Goal: Transaction & Acquisition: Purchase product/service

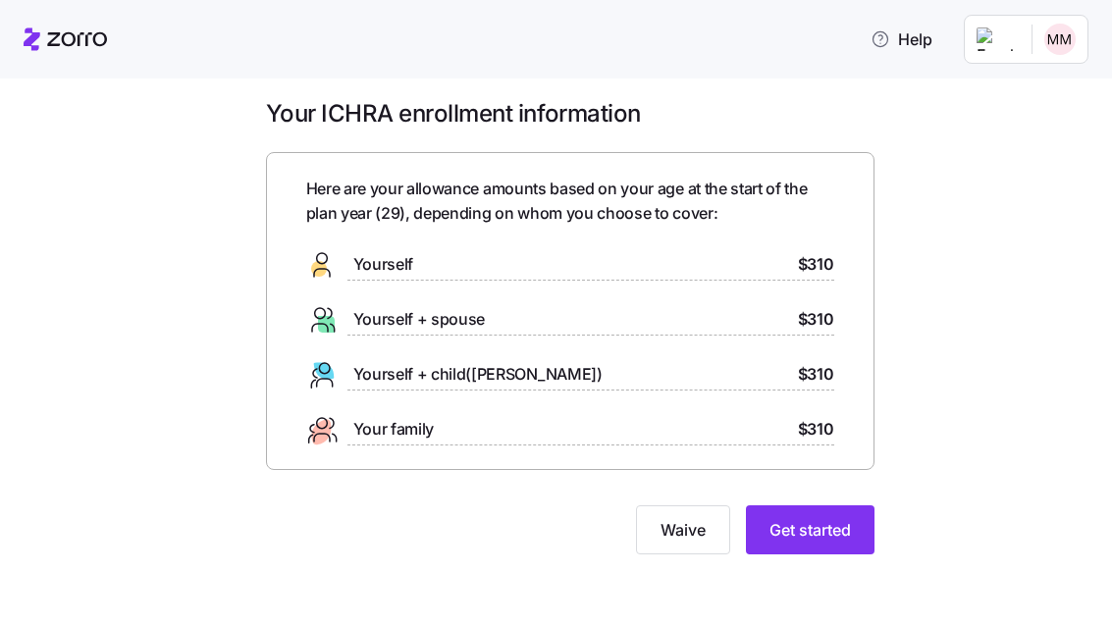
scroll to position [6, 0]
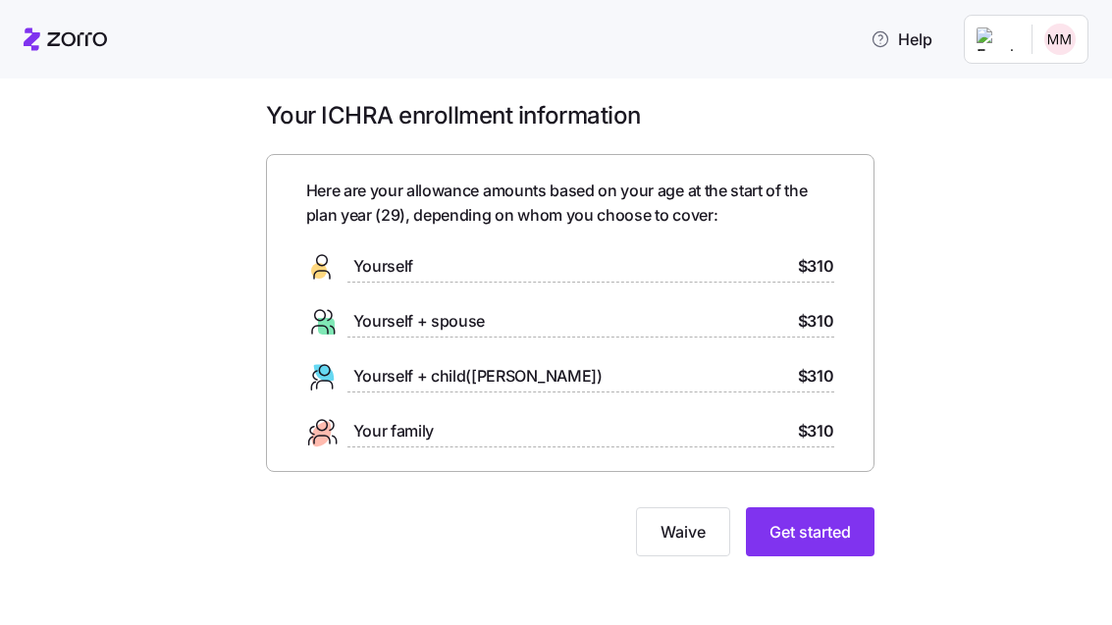
click at [511, 266] on div "Yourself $310" at bounding box center [570, 266] width 528 height 31
click at [824, 520] on span "Get started" at bounding box center [810, 532] width 81 height 24
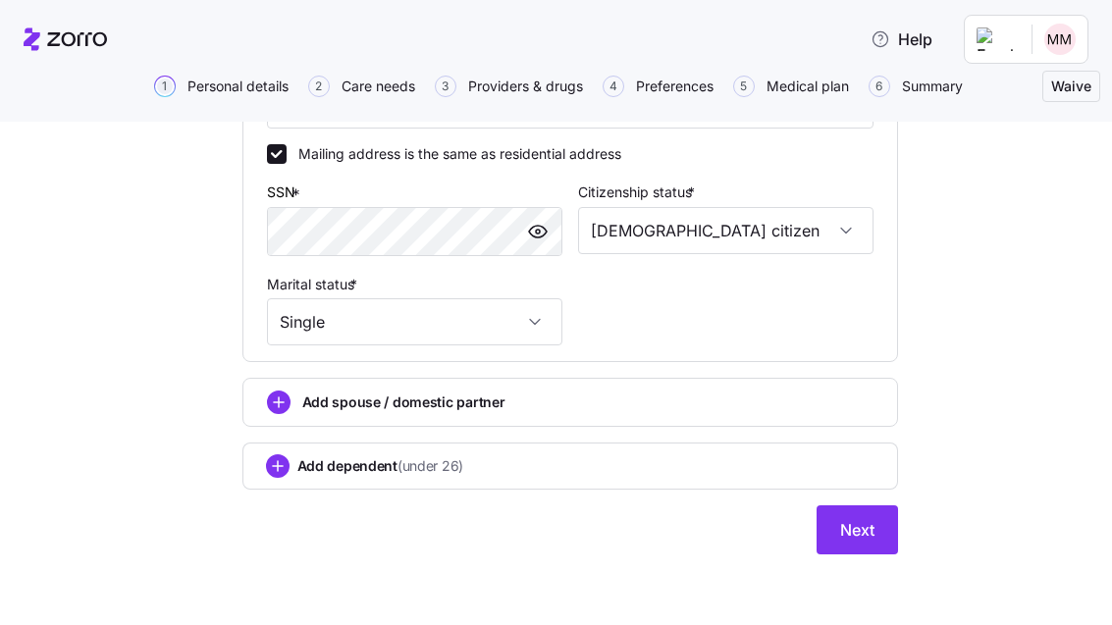
scroll to position [733, 0]
click at [860, 535] on span "Next" at bounding box center [857, 530] width 34 height 24
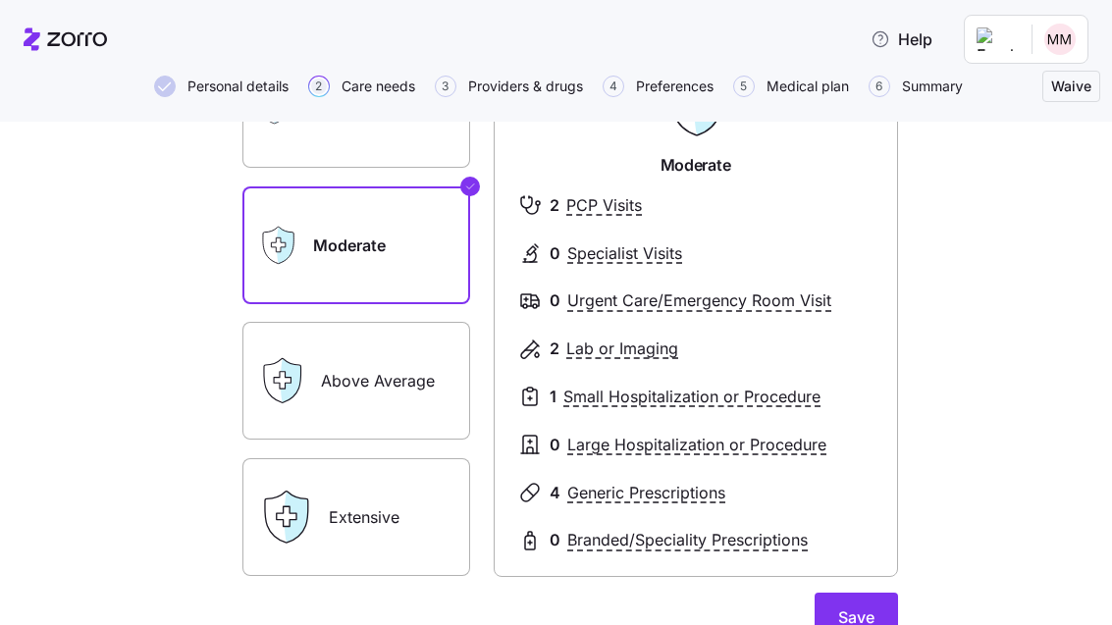
scroll to position [10, 0]
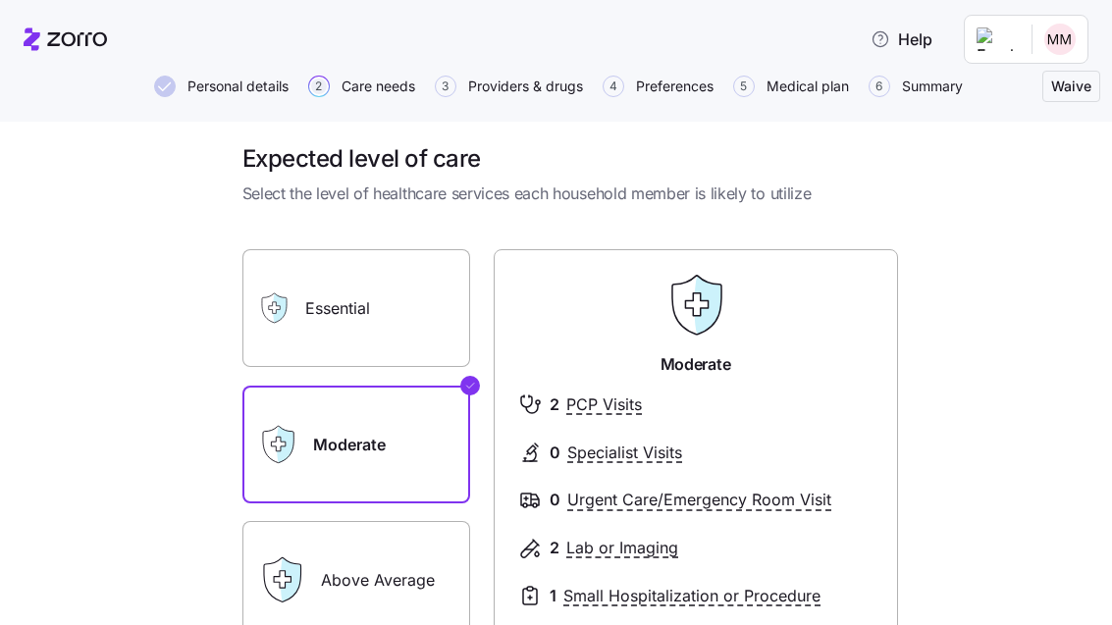
click at [388, 350] on label "Essential" at bounding box center [356, 308] width 228 height 118
click at [0, 0] on input "Essential" at bounding box center [0, 0] width 0 height 0
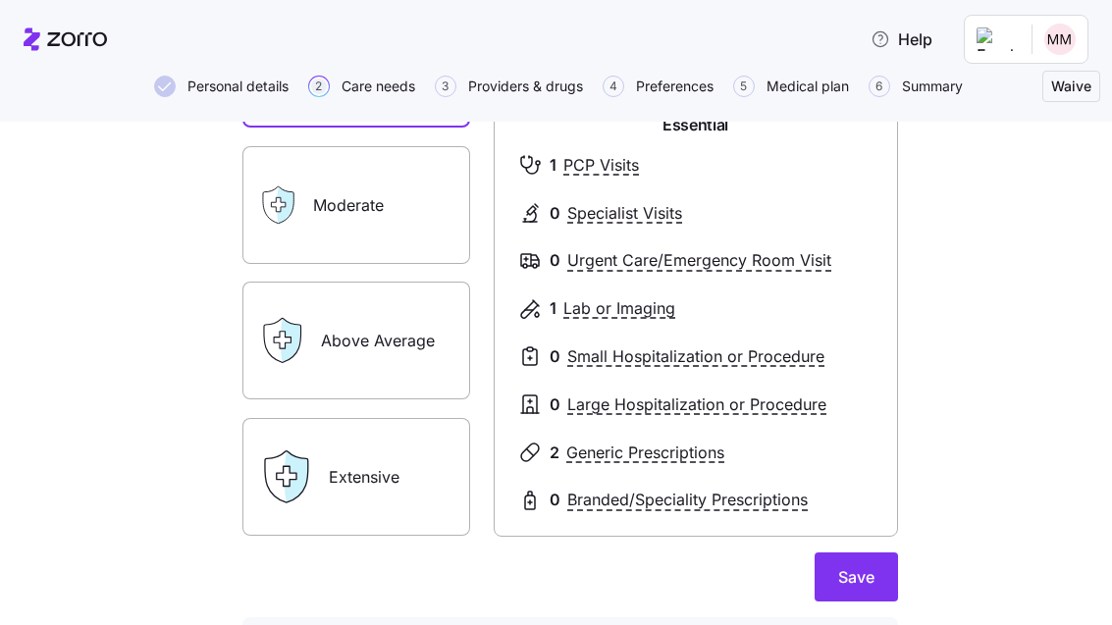
scroll to position [348, 0]
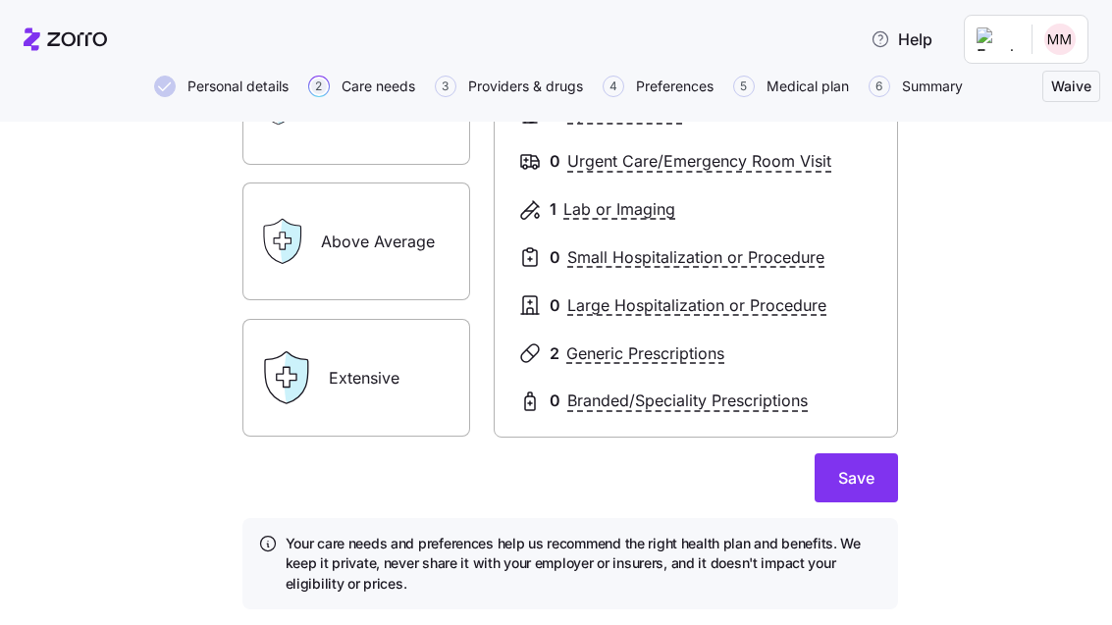
click at [871, 498] on button "Save" at bounding box center [856, 477] width 83 height 49
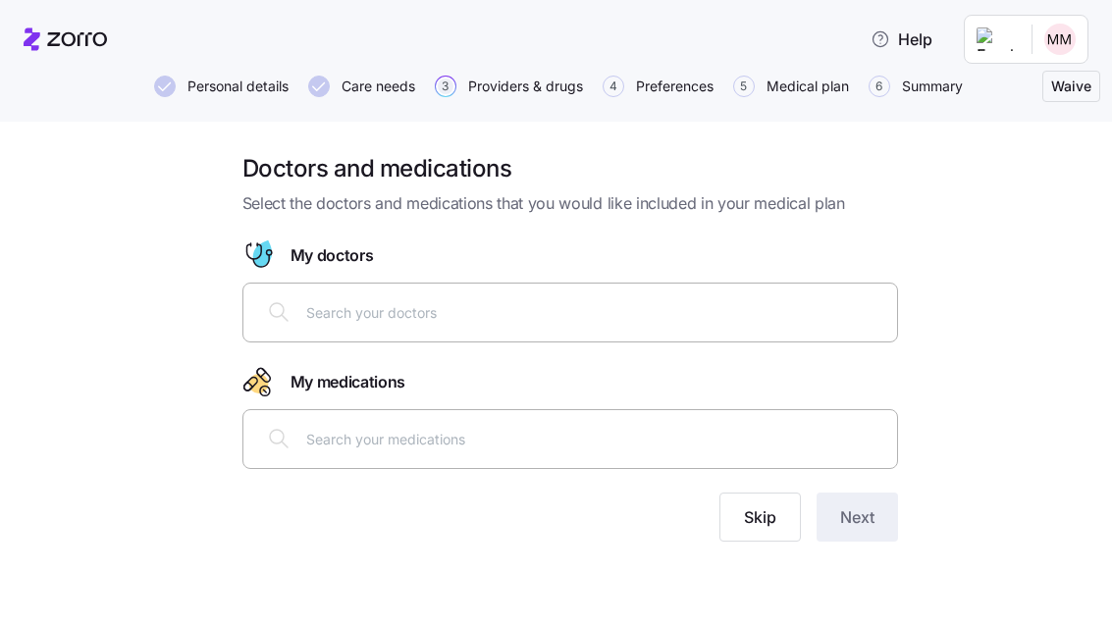
click at [776, 531] on button "Skip" at bounding box center [759, 517] width 81 height 49
click at [594, 441] on input "text" at bounding box center [595, 439] width 579 height 22
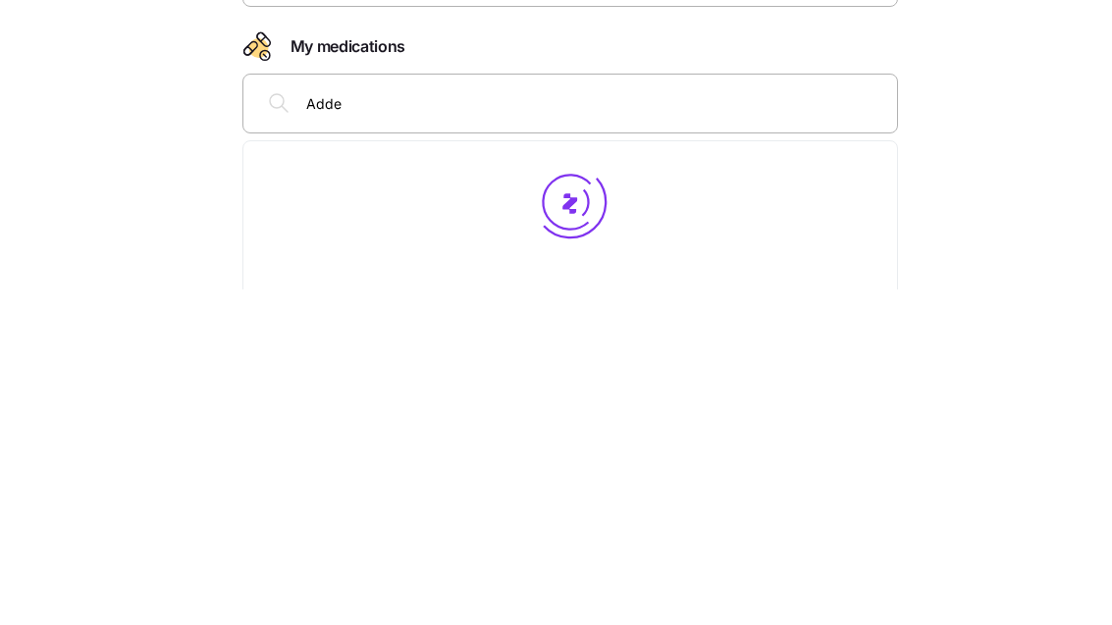
type input "Adder"
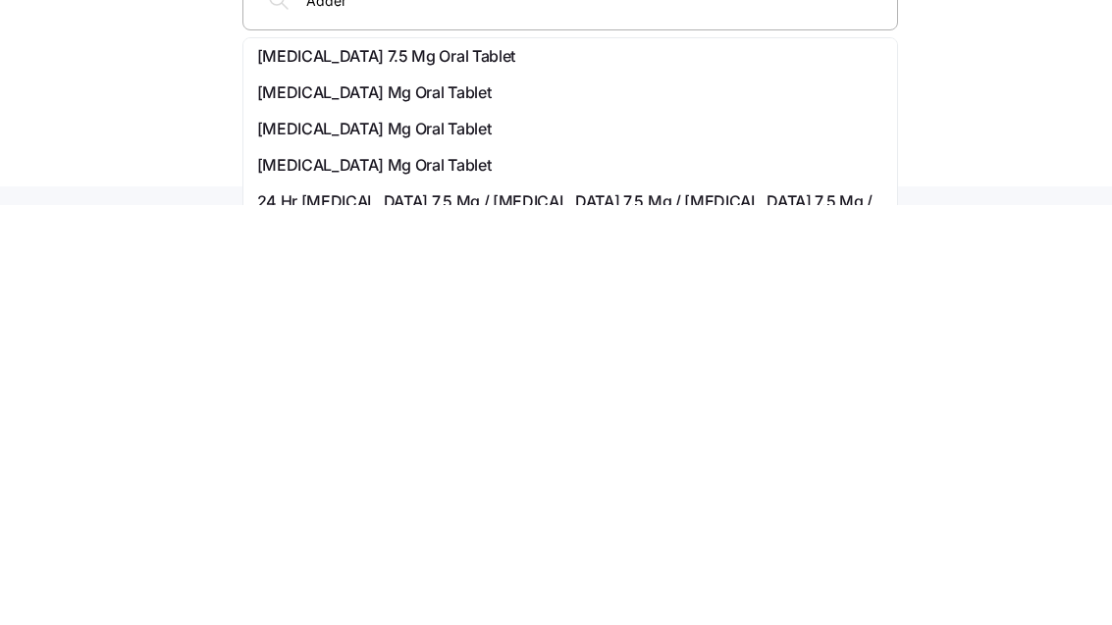
scroll to position [129, 0]
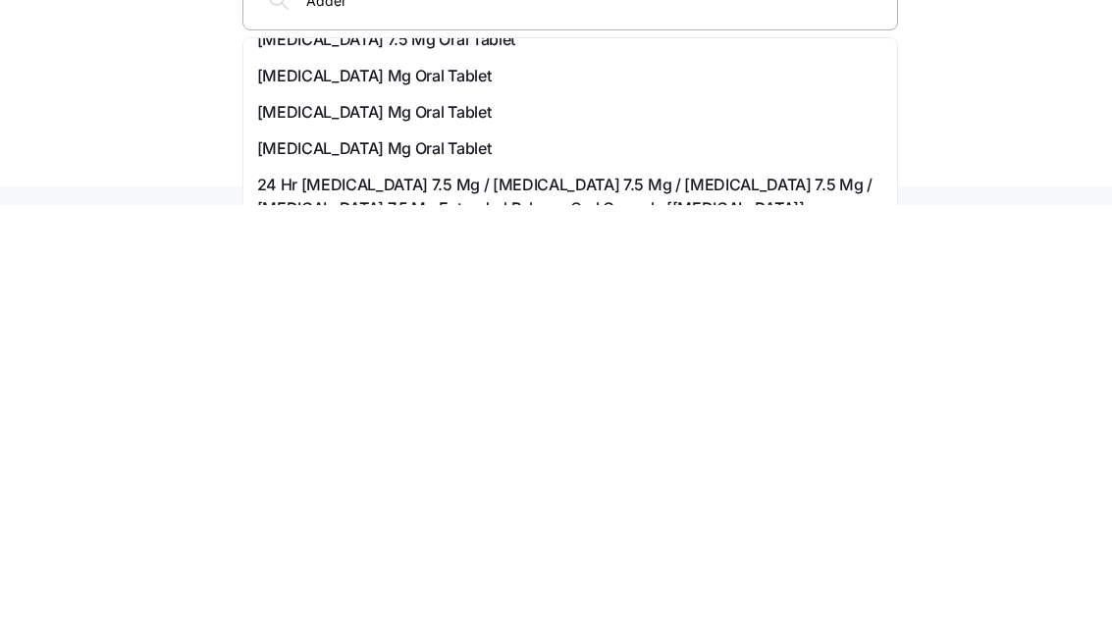
click at [436, 557] on span "[MEDICAL_DATA] Mg Oral Tablet" at bounding box center [374, 569] width 235 height 25
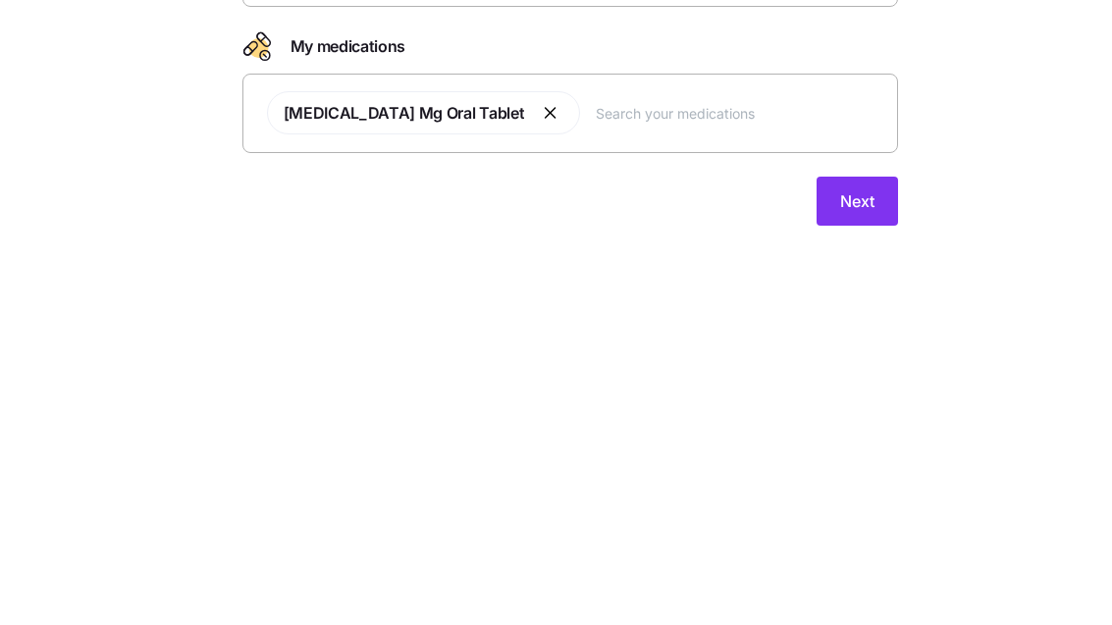
scroll to position [6, 0]
click at [881, 506] on button "Next" at bounding box center [857, 530] width 81 height 49
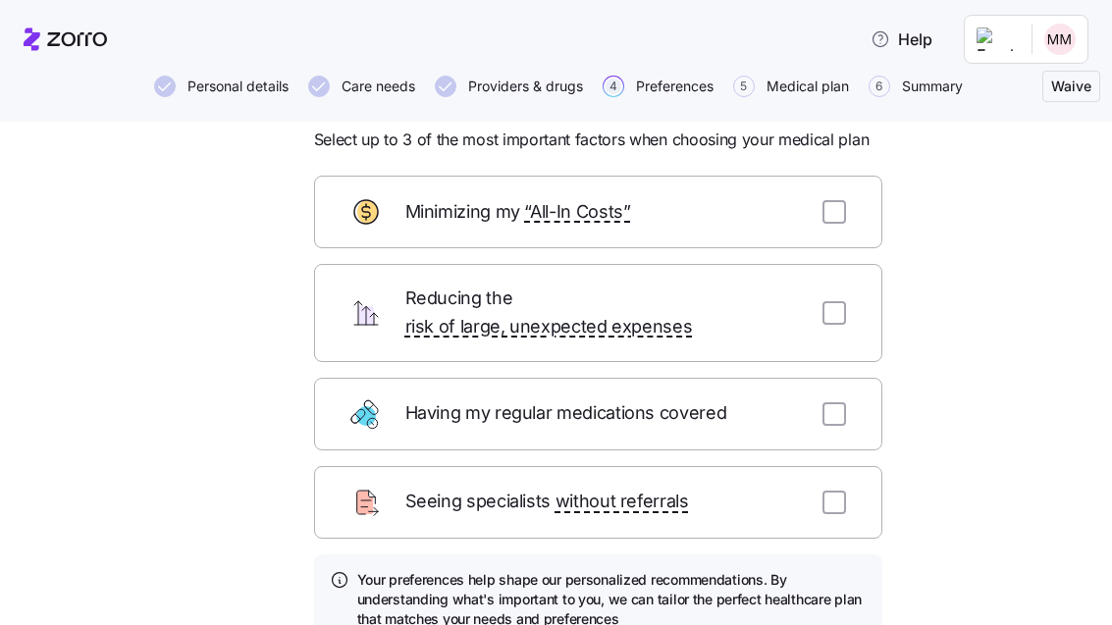
scroll to position [65, 0]
click at [831, 219] on input "checkbox" at bounding box center [835, 211] width 24 height 24
checkbox input "true"
click at [842, 300] on input "checkbox" at bounding box center [835, 312] width 24 height 24
checkbox input "true"
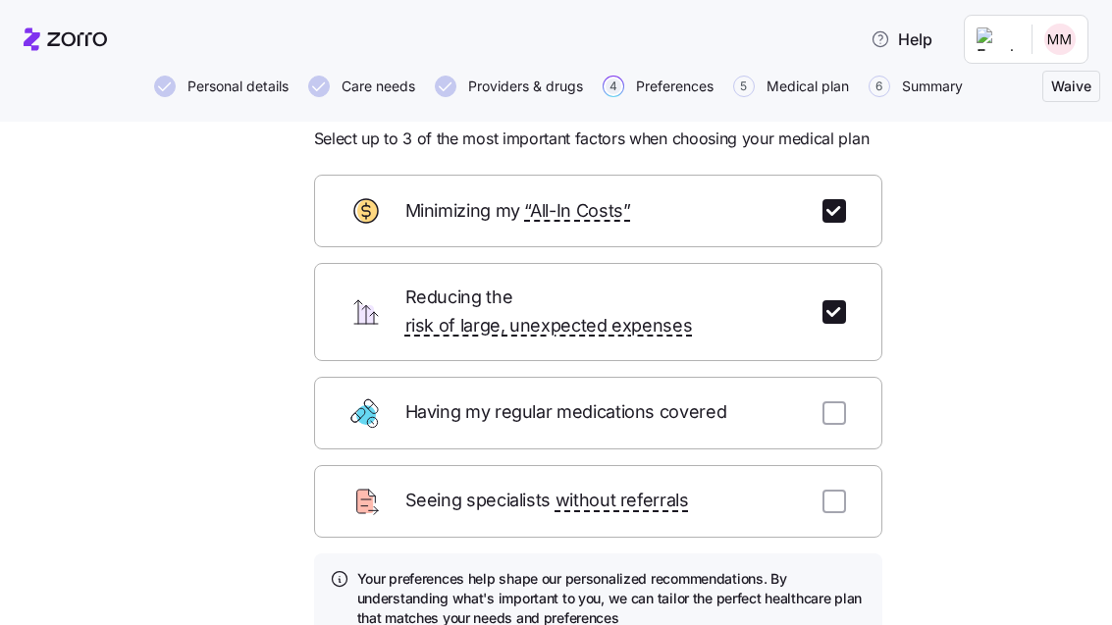
click at [838, 401] on input "checkbox" at bounding box center [835, 413] width 24 height 24
checkbox input "true"
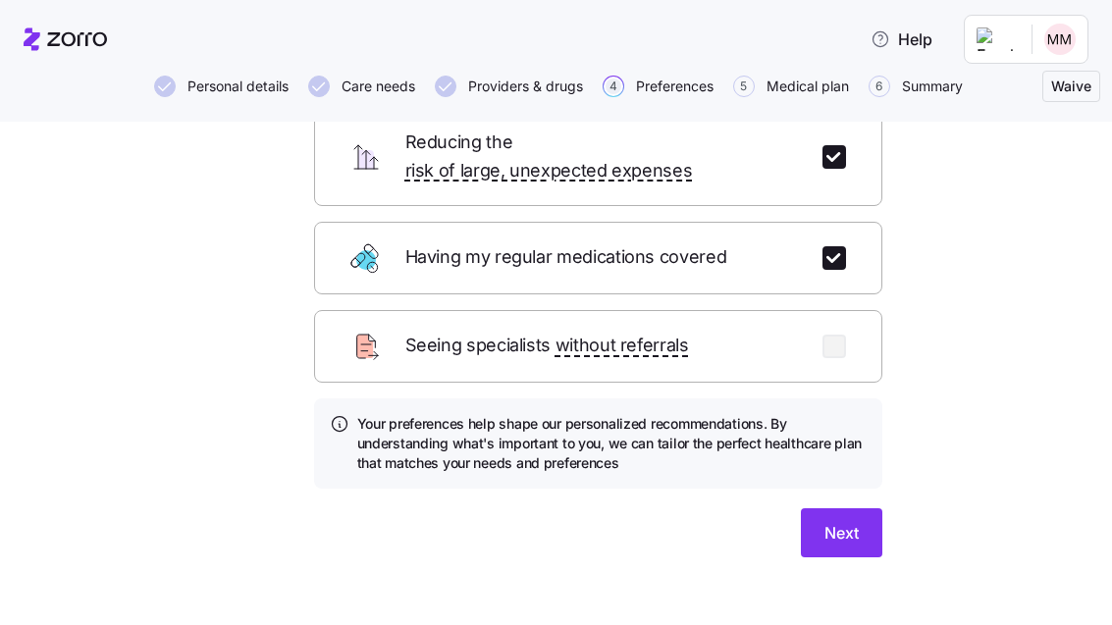
scroll to position [220, 0]
click at [860, 508] on button "Next" at bounding box center [841, 532] width 81 height 49
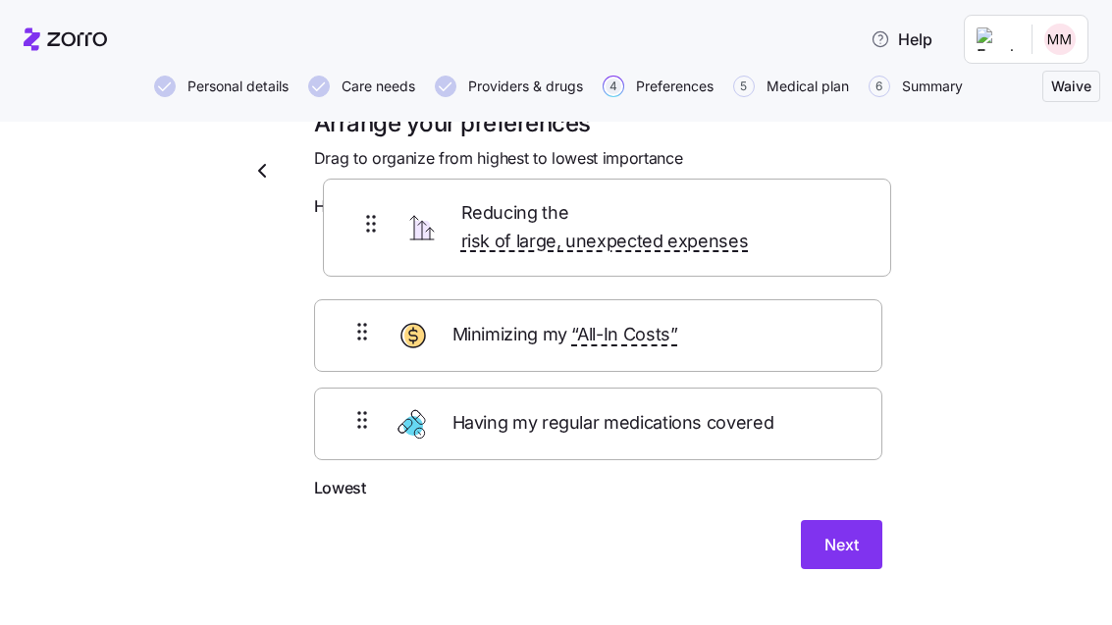
scroll to position [30, 0]
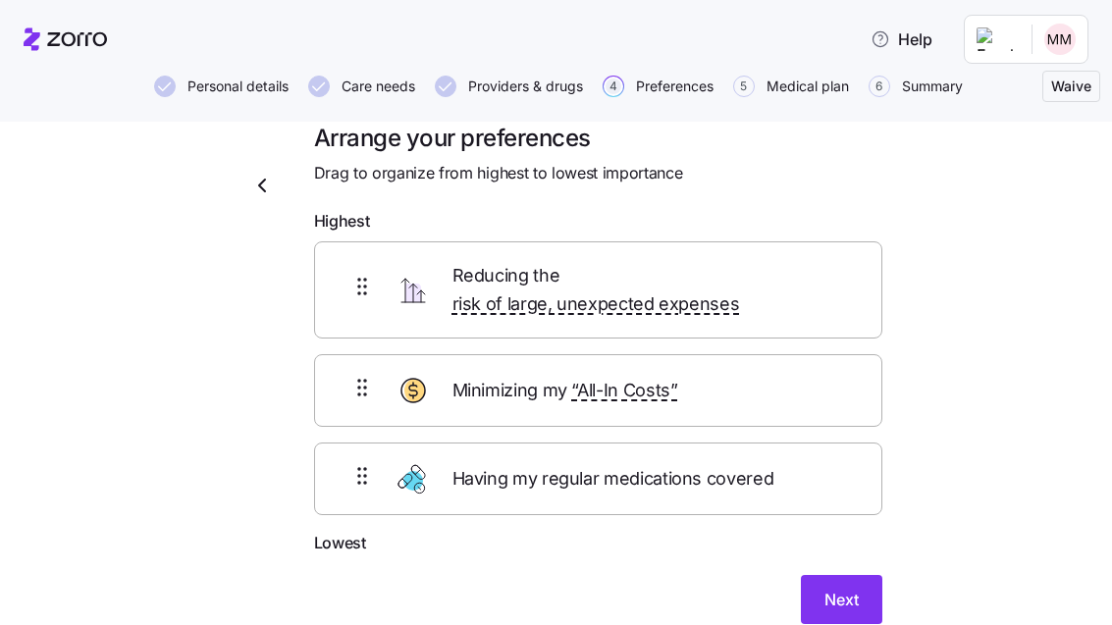
click at [850, 588] on span "Next" at bounding box center [841, 600] width 34 height 24
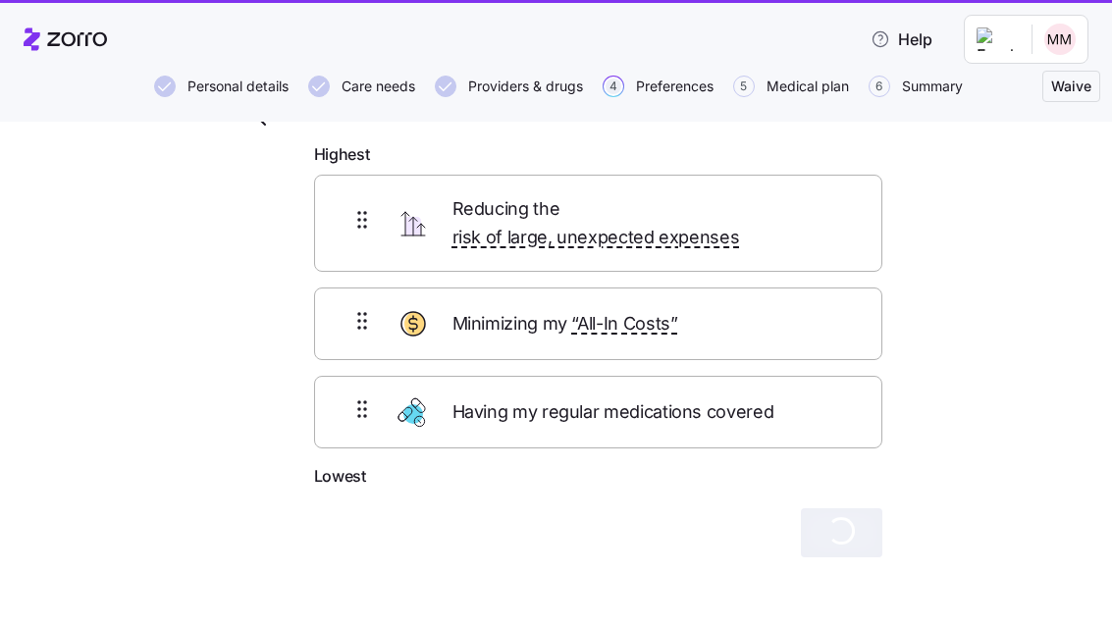
scroll to position [96, 0]
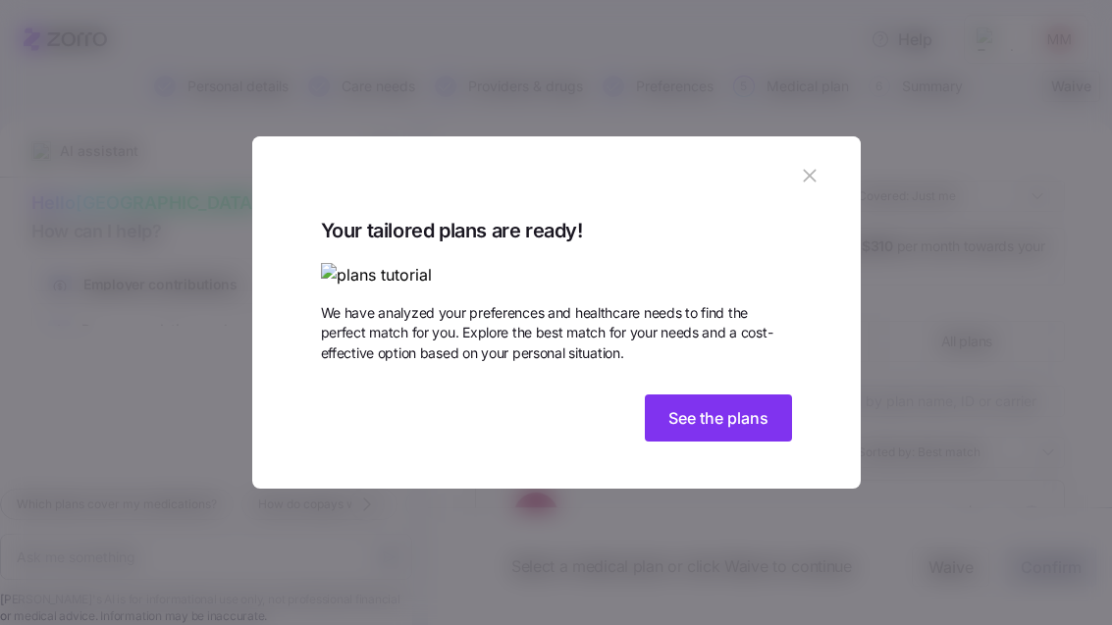
click at [754, 430] on span "See the plans" at bounding box center [718, 418] width 100 height 24
type textarea "x"
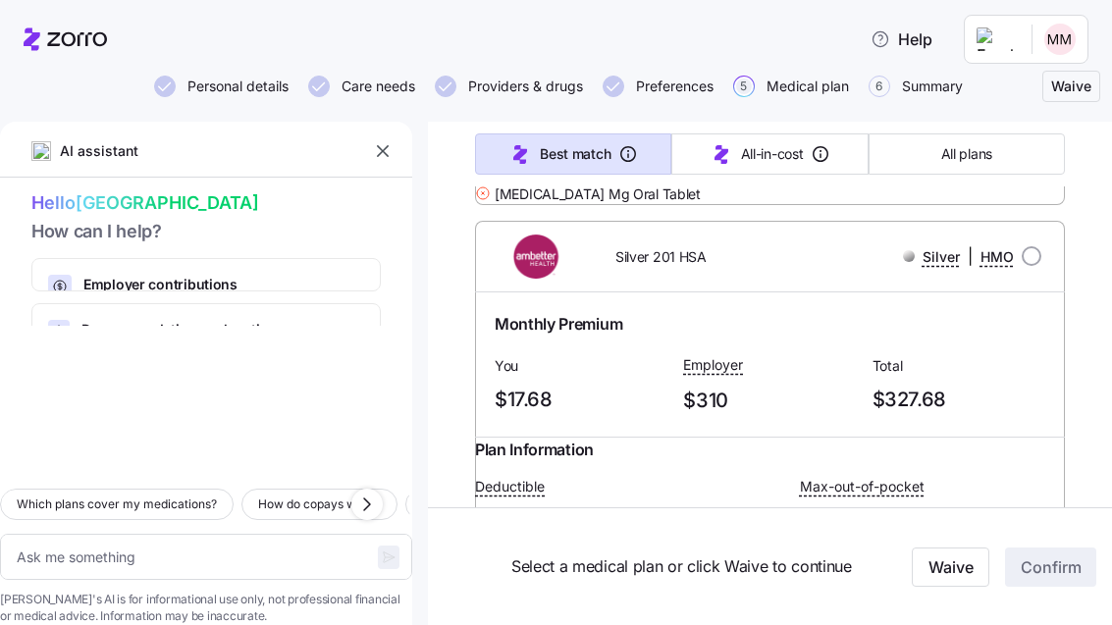
scroll to position [818, 0]
click at [389, 150] on icon "button" at bounding box center [383, 151] width 20 height 20
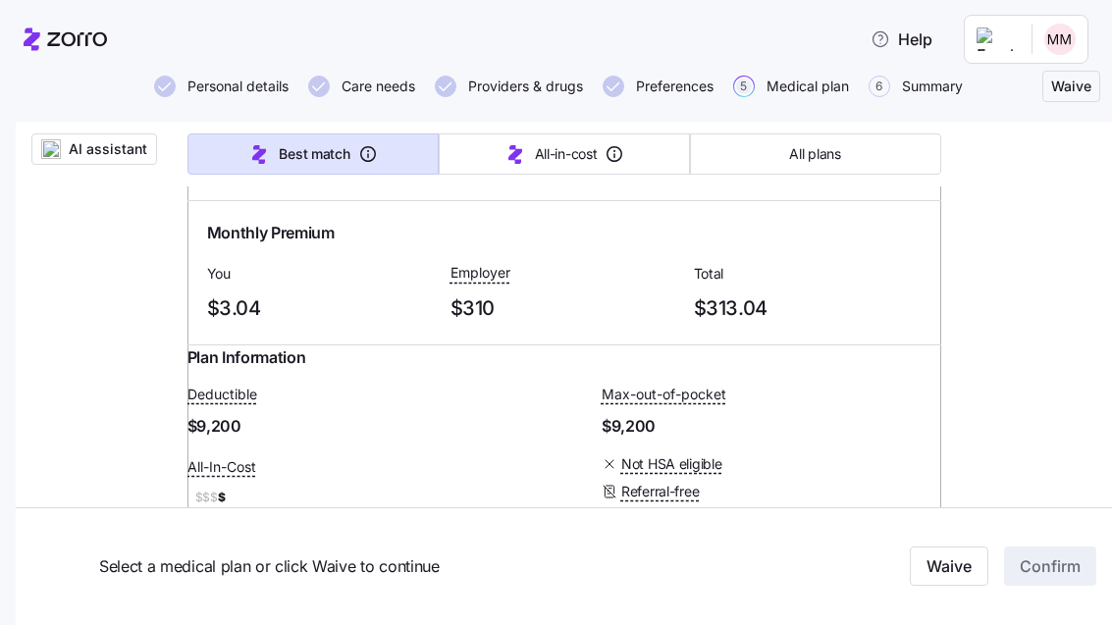
scroll to position [9316, 0]
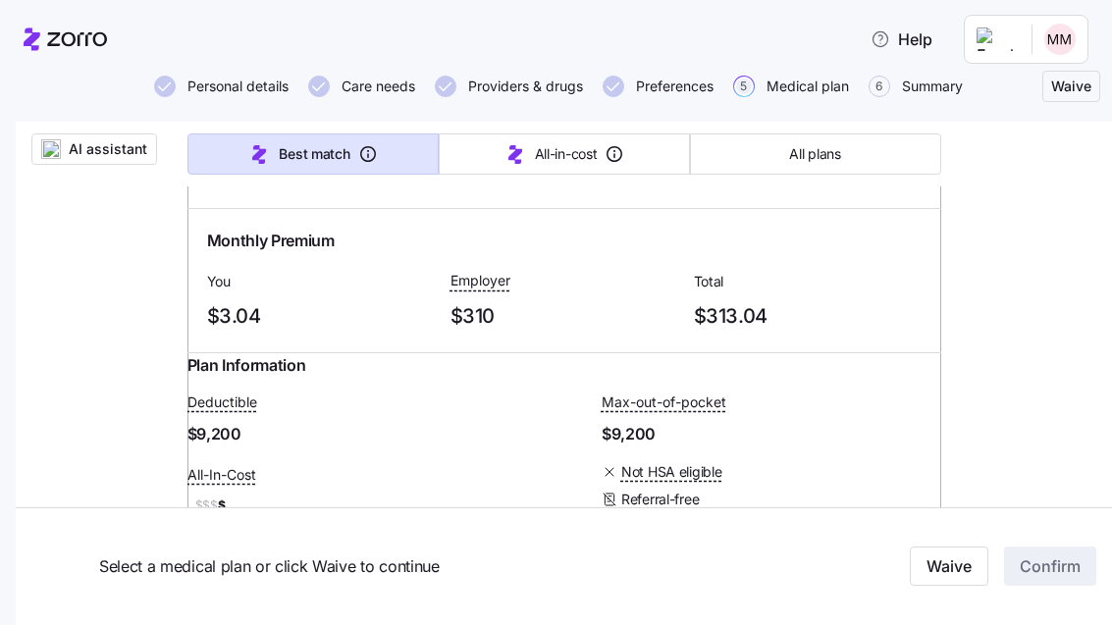
click at [843, 165] on button "All plans" at bounding box center [815, 153] width 251 height 41
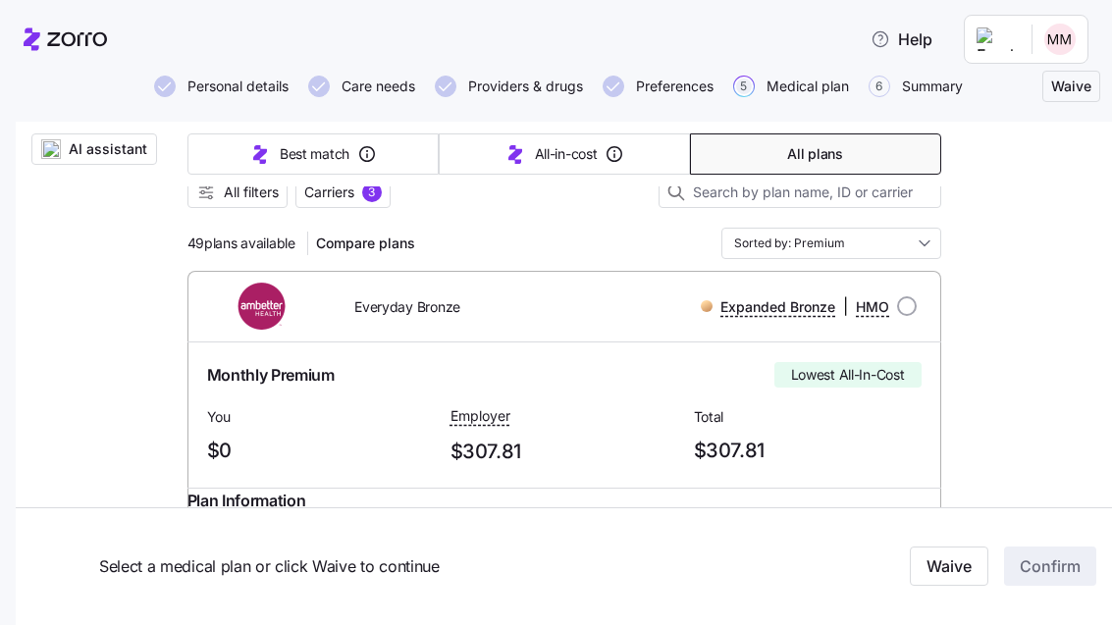
scroll to position [218, 0]
click at [353, 151] on button "Best match" at bounding box center [312, 153] width 251 height 41
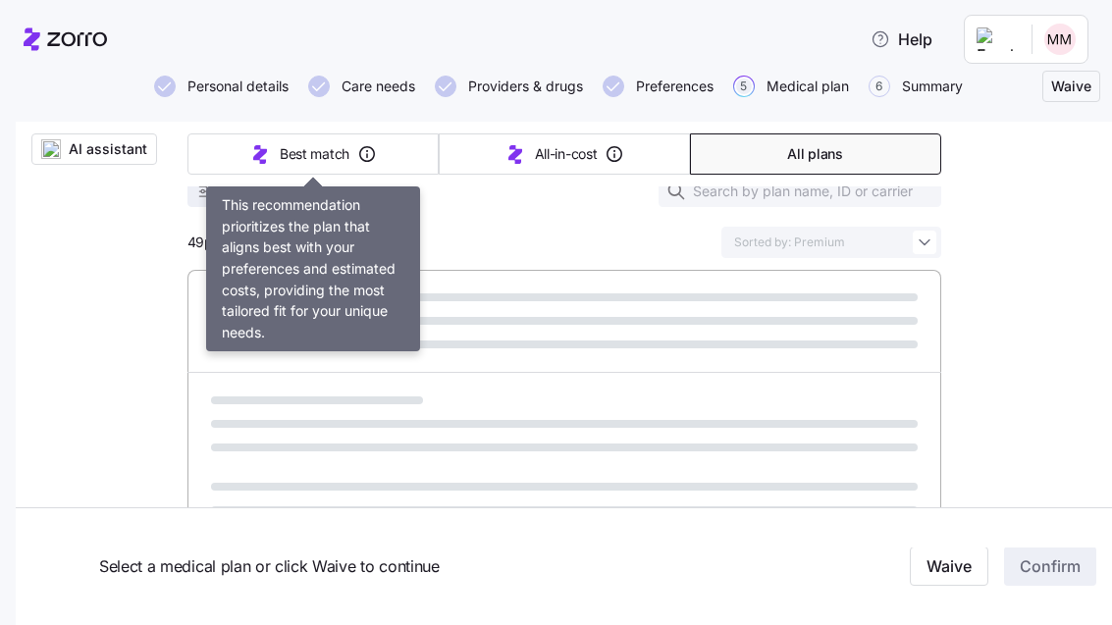
type input "Sorted by: Best match"
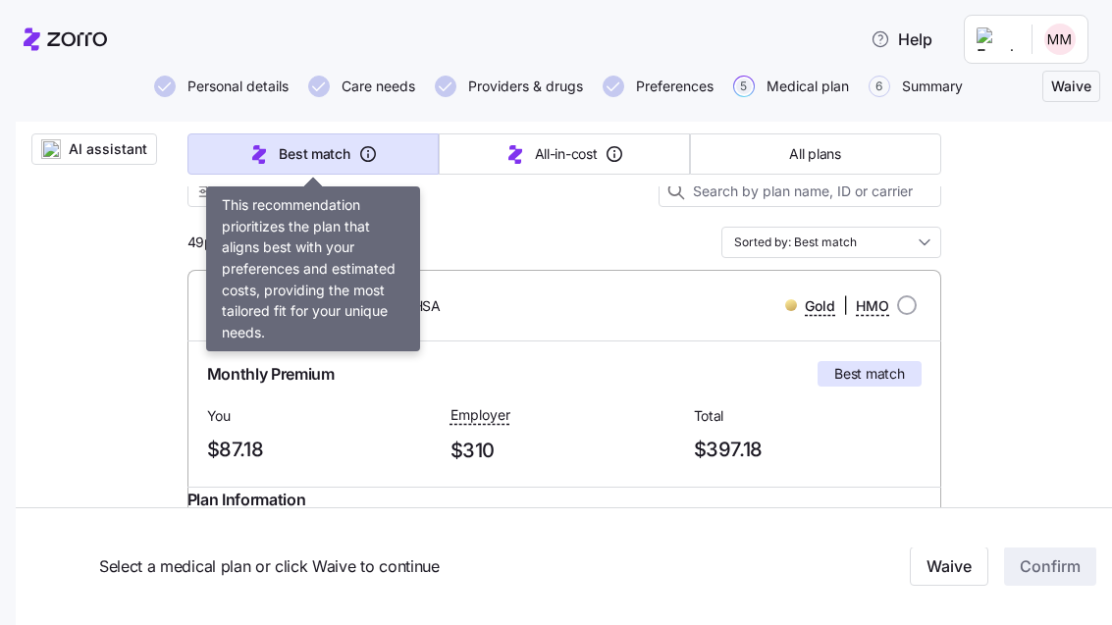
click at [594, 245] on div "49 plans available Compare plans Sorted by: Best match" at bounding box center [564, 242] width 754 height 31
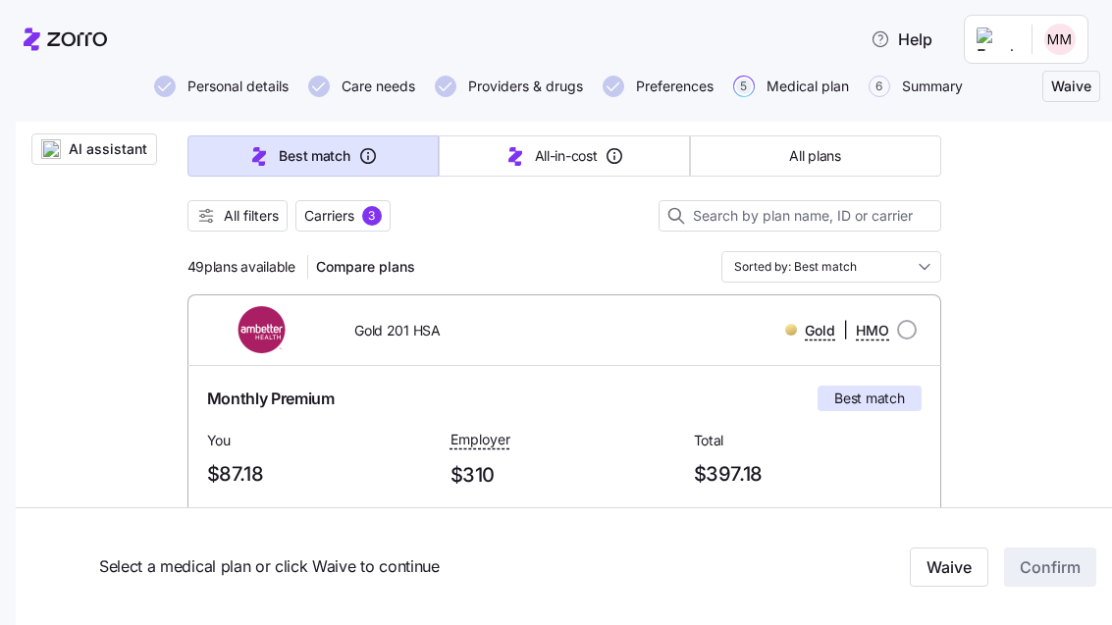
scroll to position [190, 0]
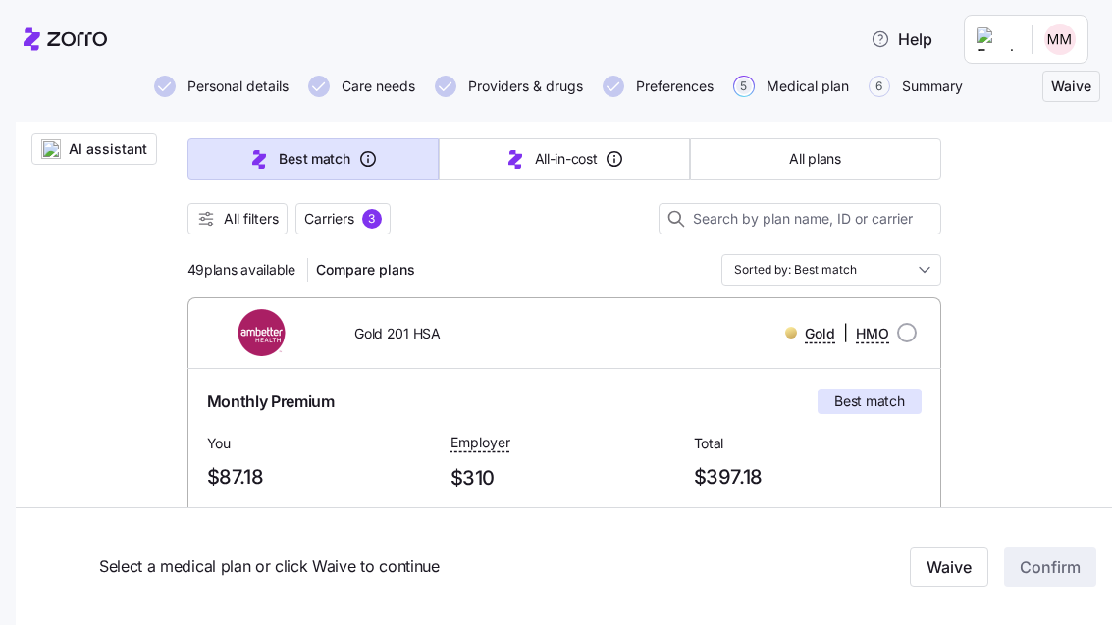
click at [238, 228] on span "All filters" at bounding box center [251, 219] width 55 height 20
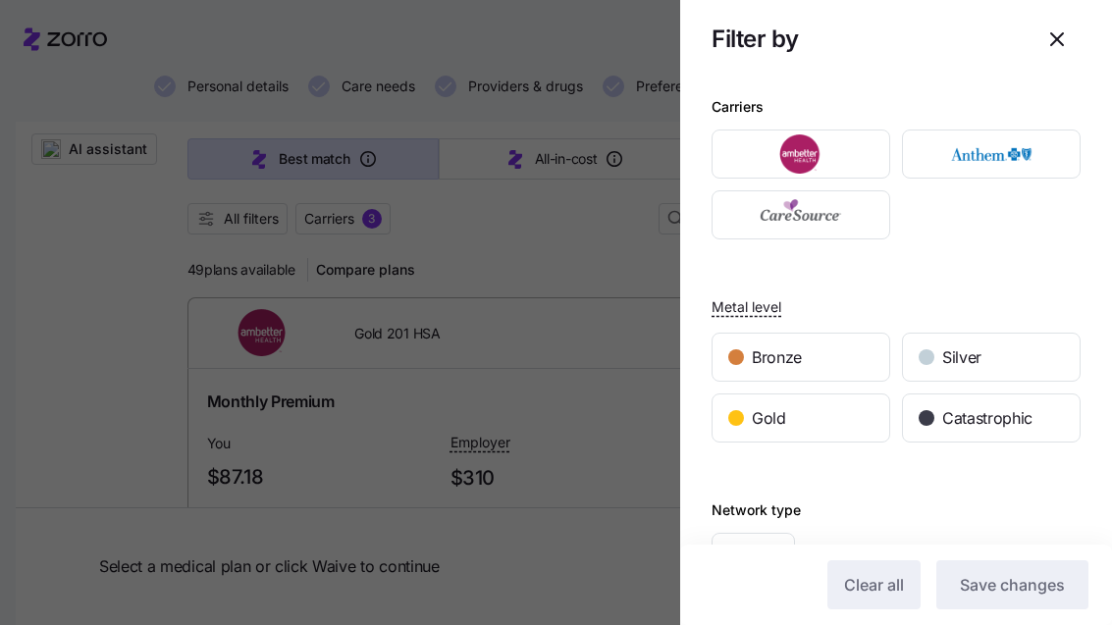
click at [830, 431] on div "Gold" at bounding box center [801, 418] width 177 height 47
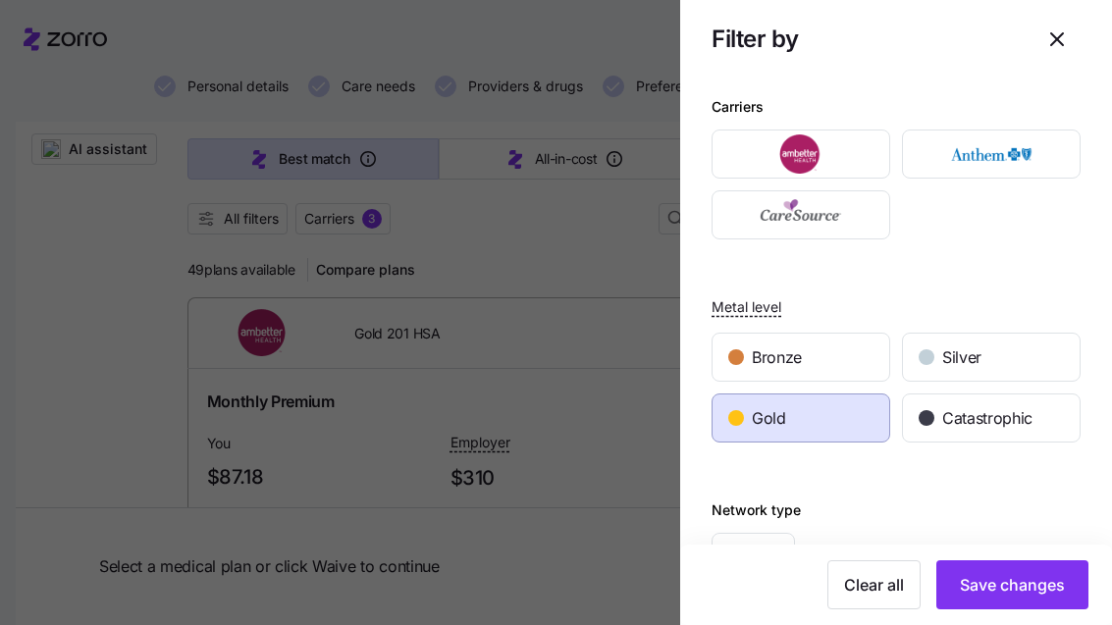
click at [1004, 353] on div "Silver" at bounding box center [991, 357] width 177 height 47
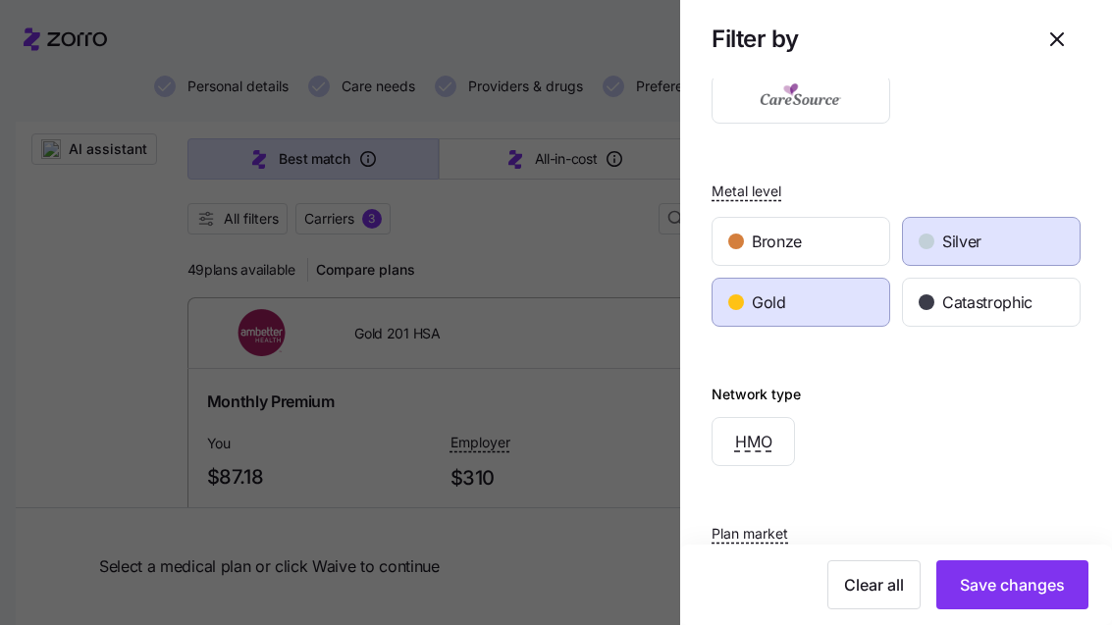
scroll to position [125, 0]
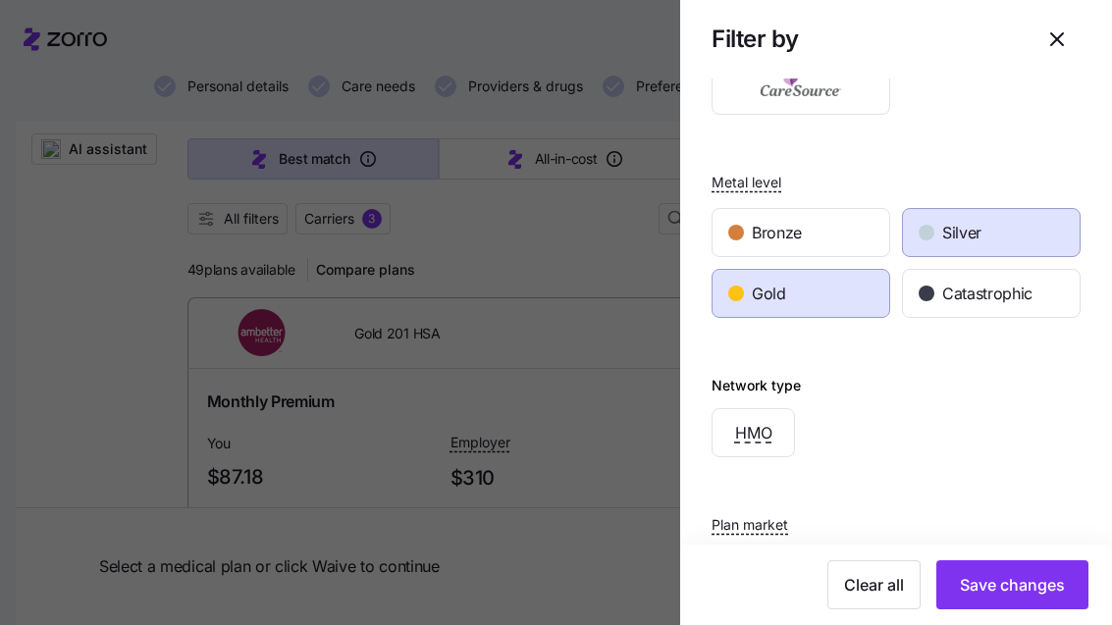
click at [1031, 601] on button "Save changes" at bounding box center [1012, 584] width 152 height 49
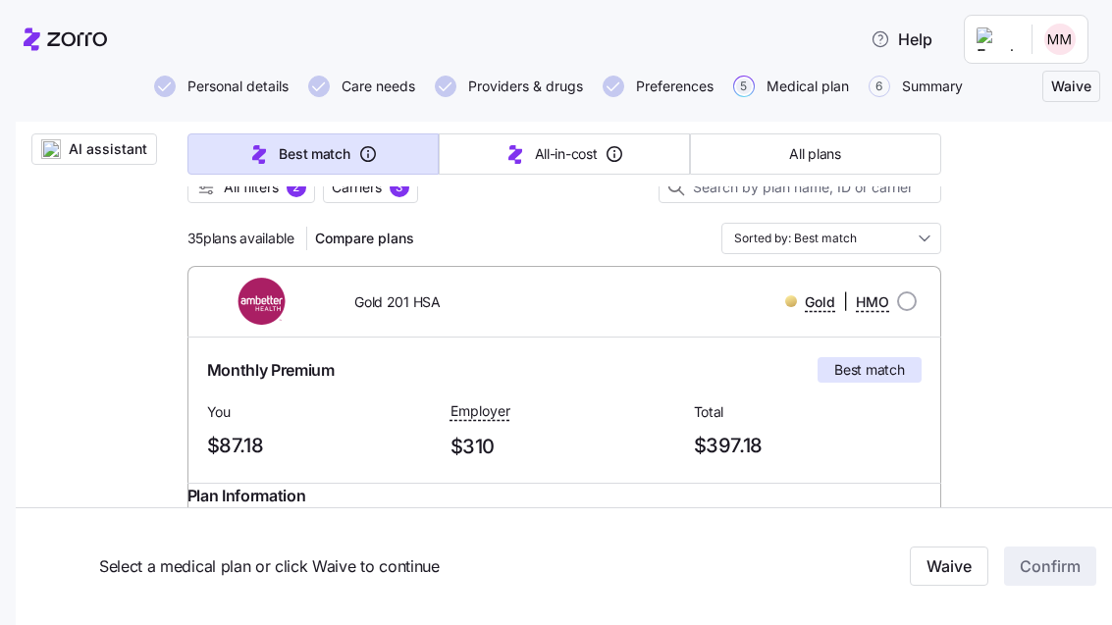
scroll to position [151, 0]
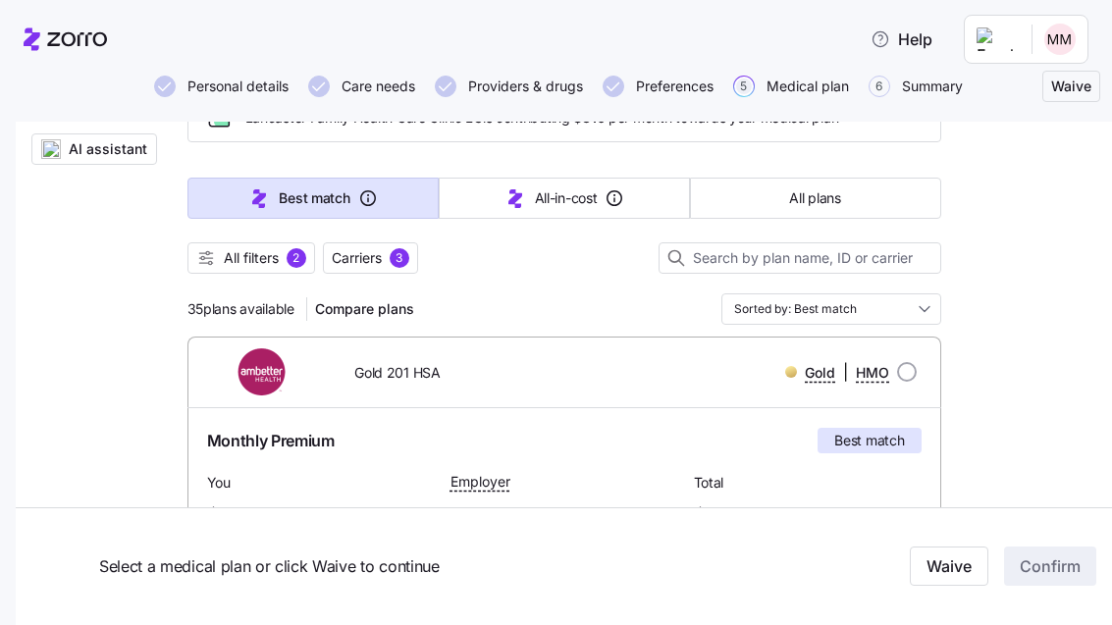
click at [246, 258] on span "All filters" at bounding box center [251, 258] width 55 height 20
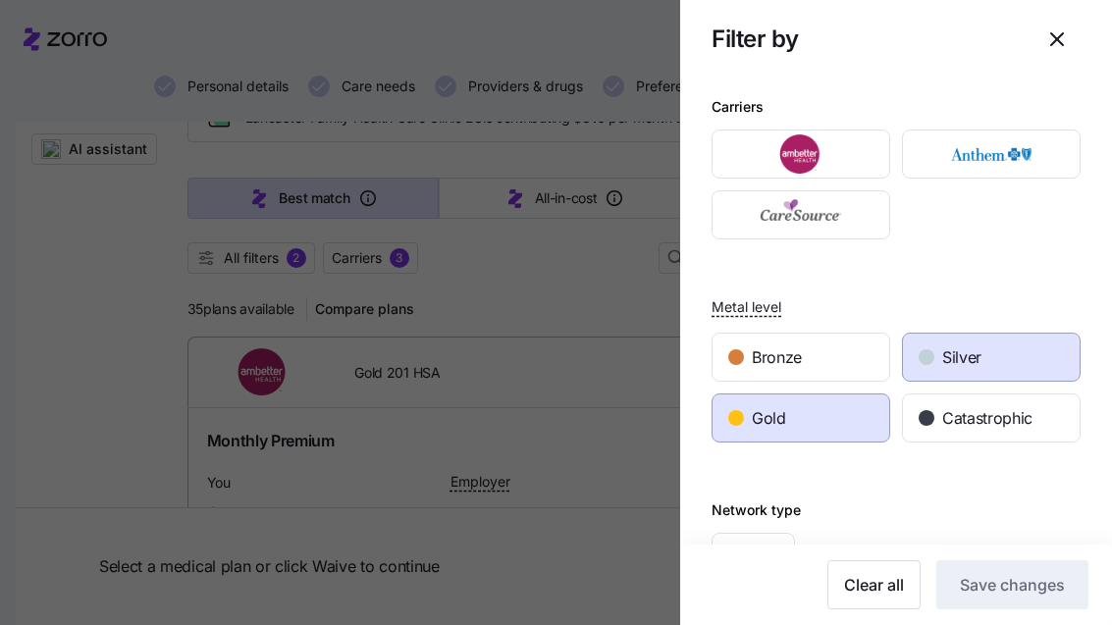
click at [891, 578] on span "Clear all" at bounding box center [874, 585] width 60 height 24
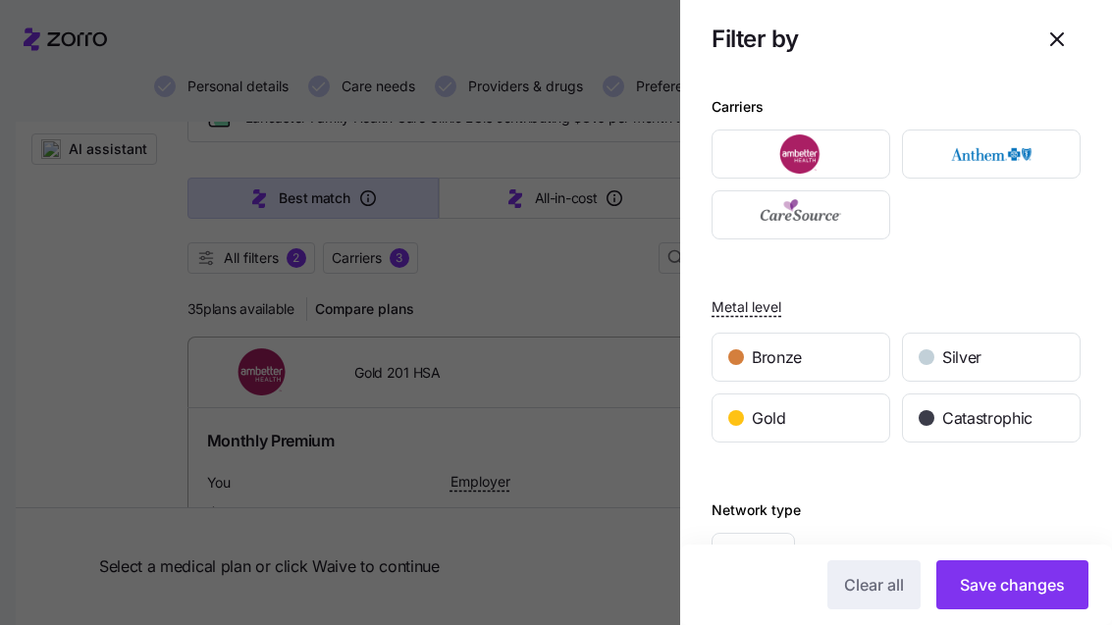
click at [1012, 604] on button "Save changes" at bounding box center [1012, 584] width 152 height 49
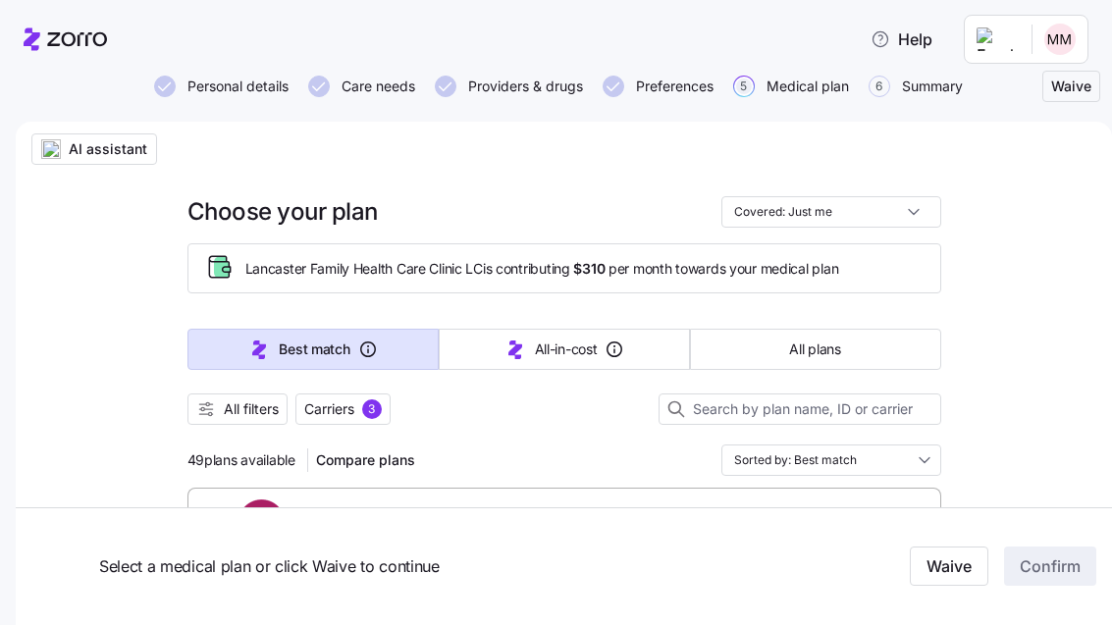
scroll to position [0, 0]
click at [237, 420] on button "All filters" at bounding box center [237, 409] width 100 height 31
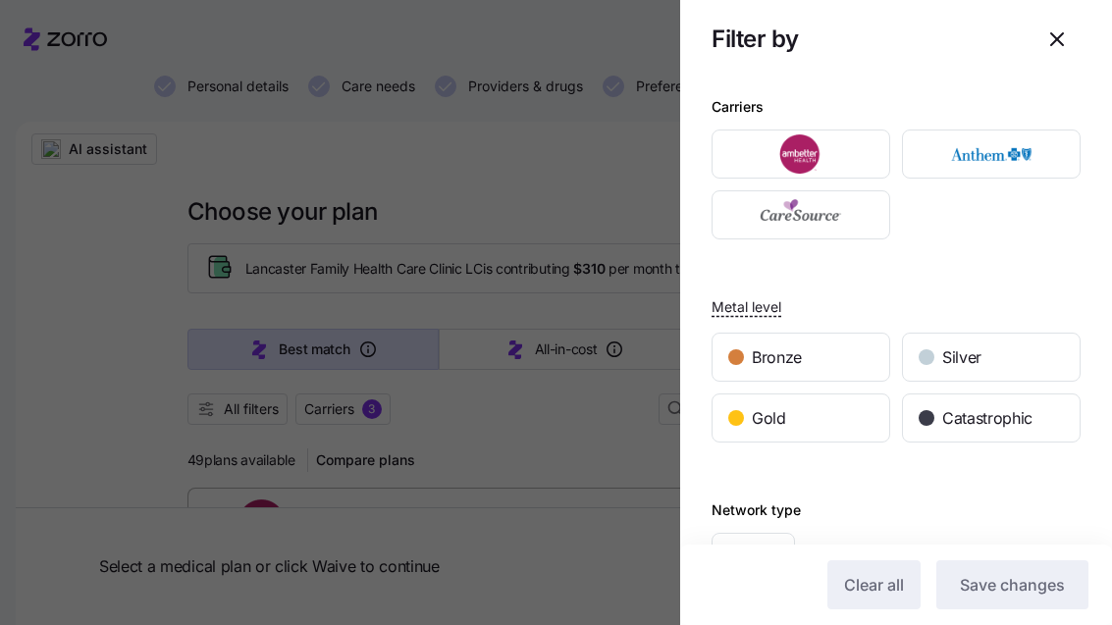
click at [830, 421] on div "Gold" at bounding box center [801, 418] width 177 height 47
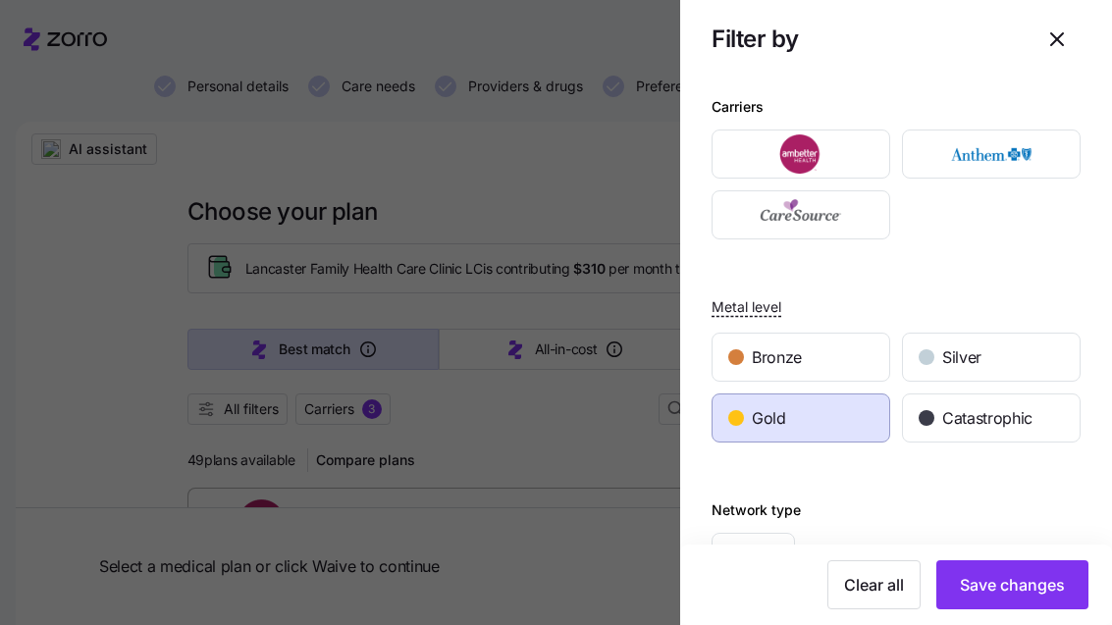
click at [977, 358] on span "Silver" at bounding box center [961, 357] width 39 height 25
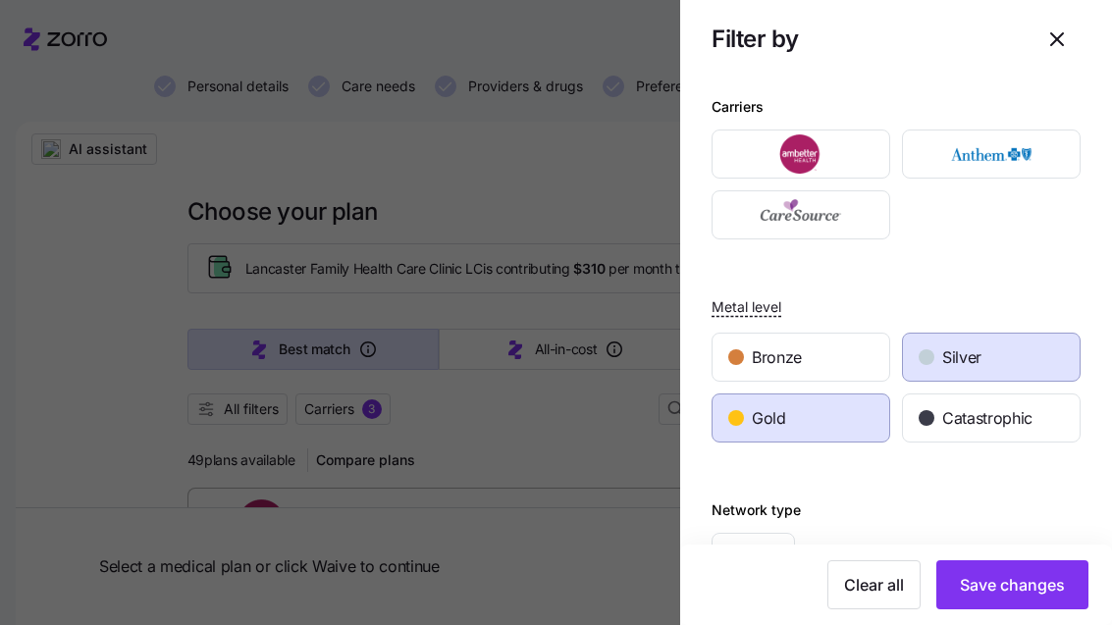
click at [1016, 580] on span "Save changes" at bounding box center [1012, 585] width 105 height 24
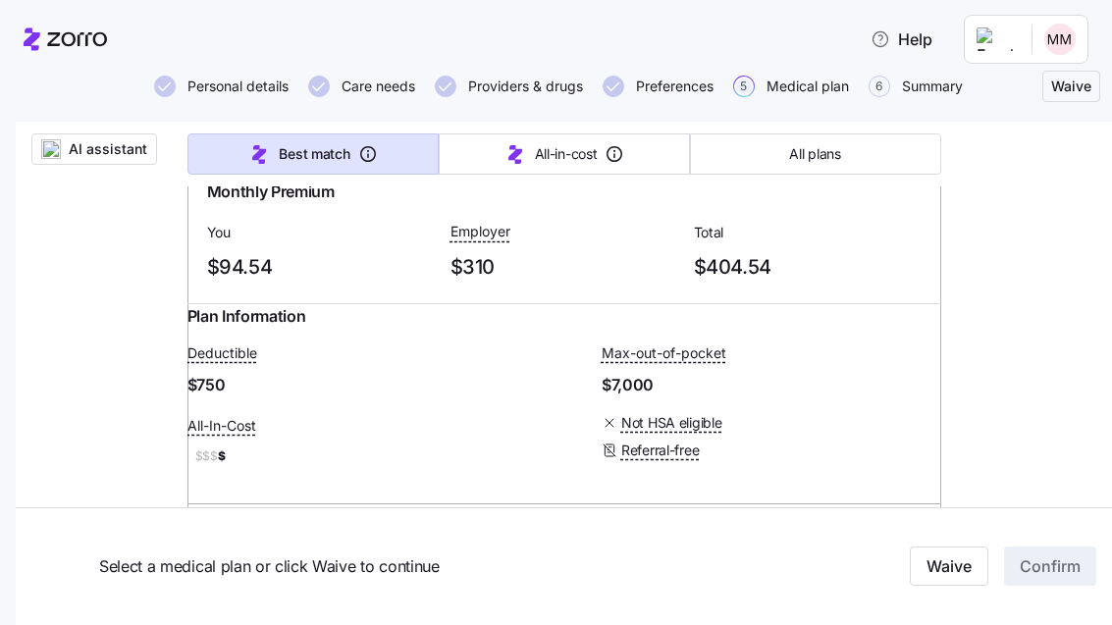
scroll to position [4863, 0]
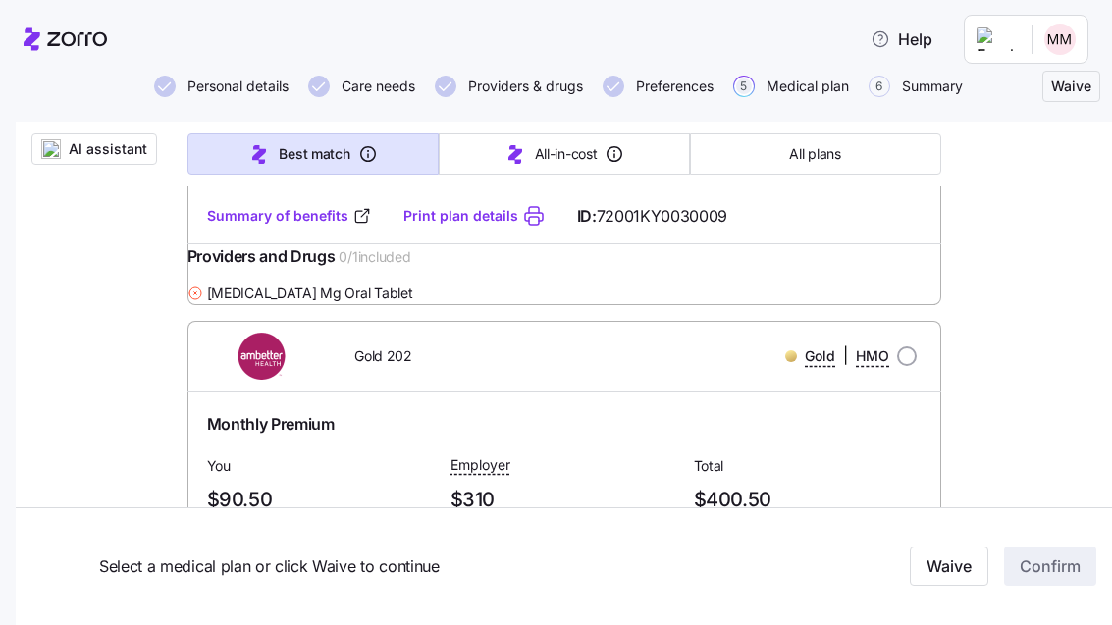
scroll to position [2458, 0]
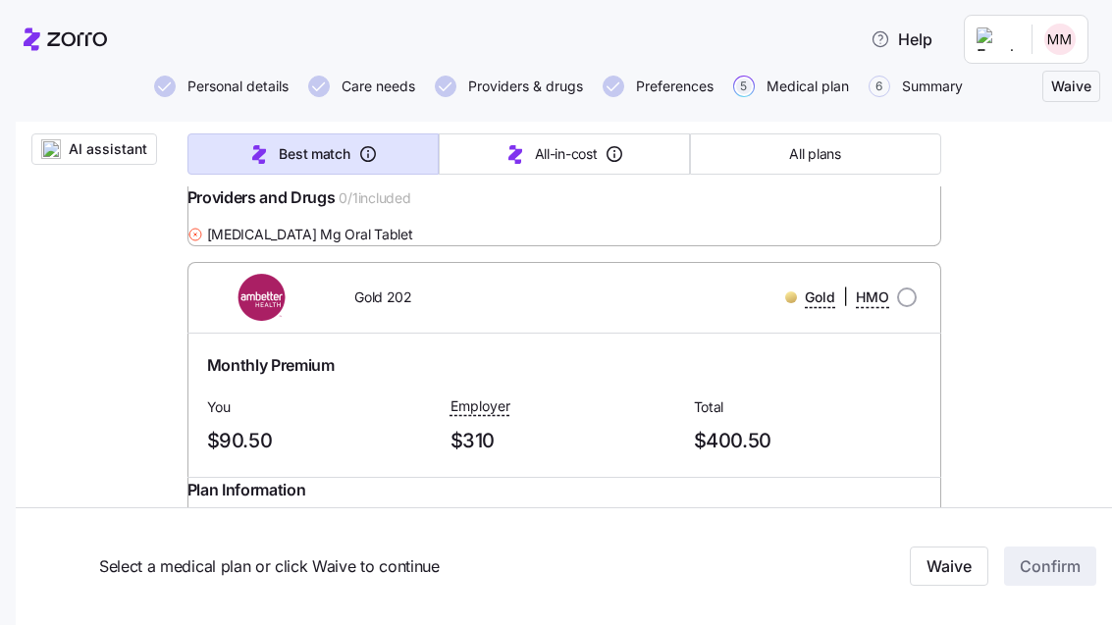
click at [322, 167] on link "Summary of benefits" at bounding box center [289, 157] width 165 height 20
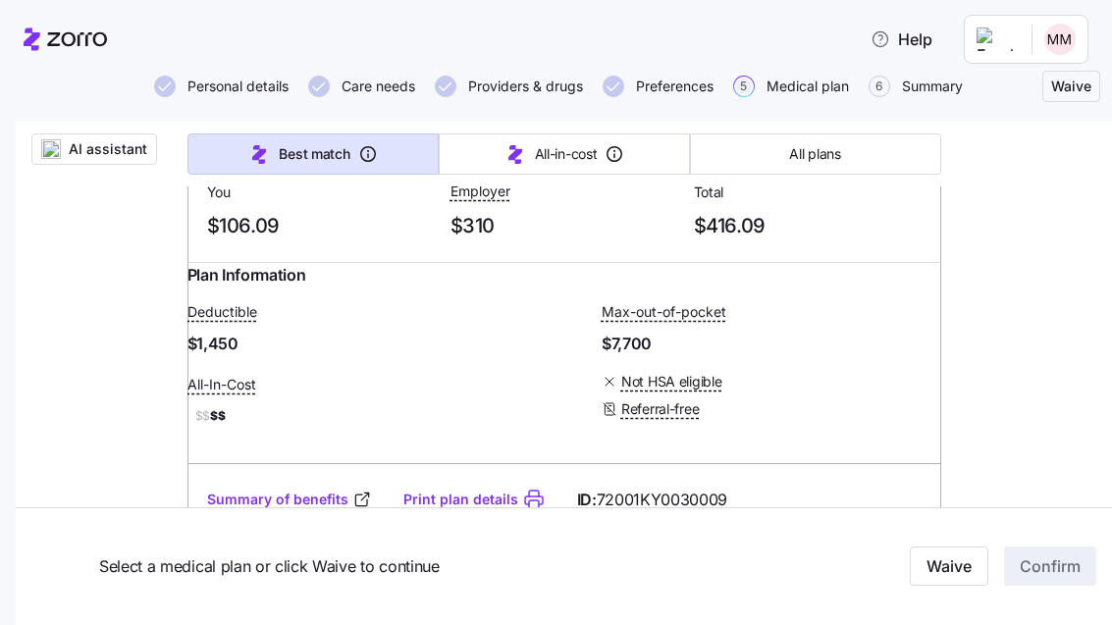
scroll to position [2114, 0]
click at [923, 103] on div "Gold | HMO" at bounding box center [774, 83] width 301 height 40
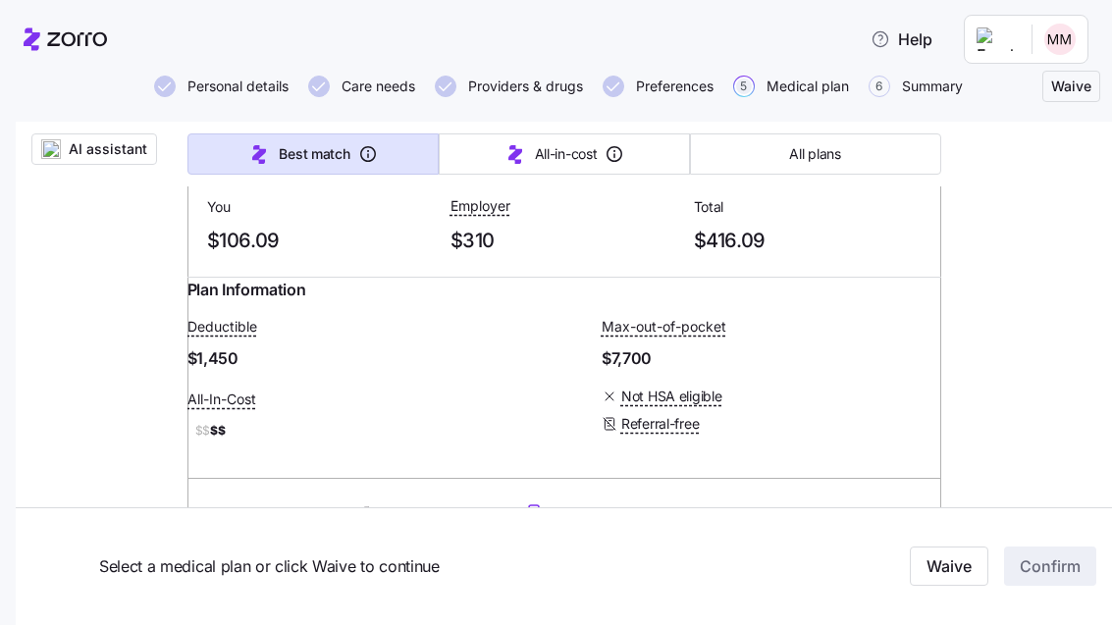
scroll to position [2103, 0]
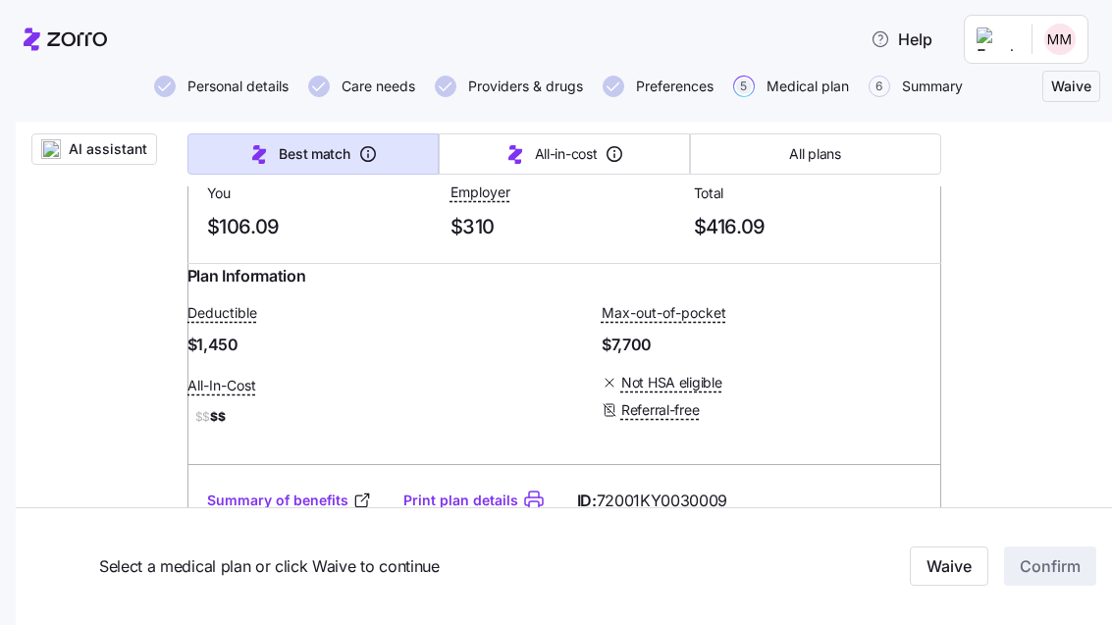
scroll to position [2104, 0]
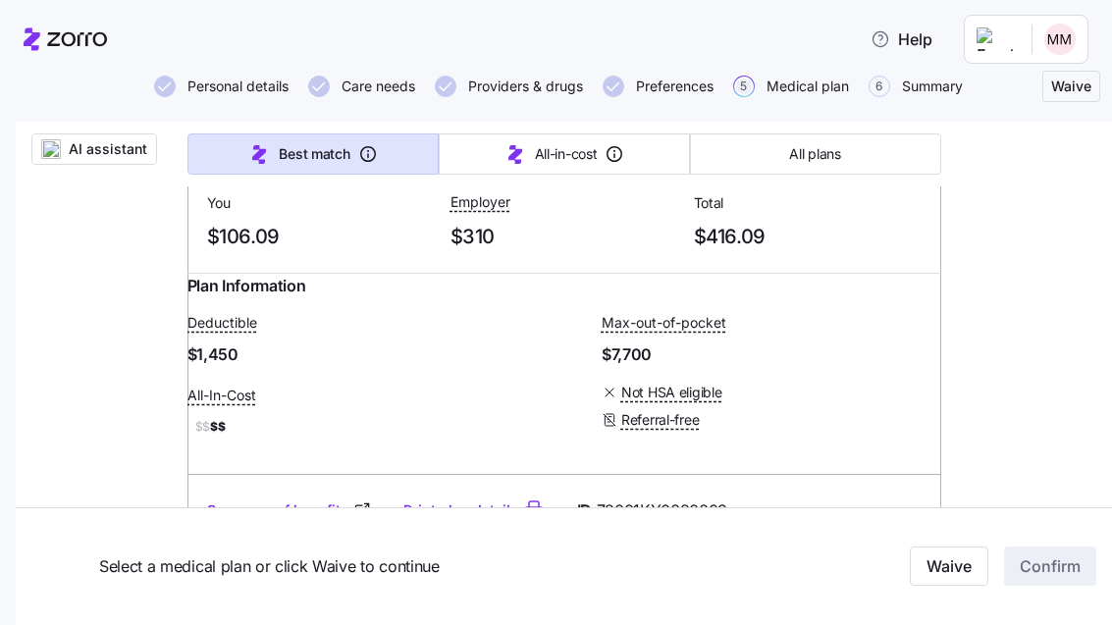
click at [910, 103] on input "radio" at bounding box center [907, 93] width 20 height 20
radio input "true"
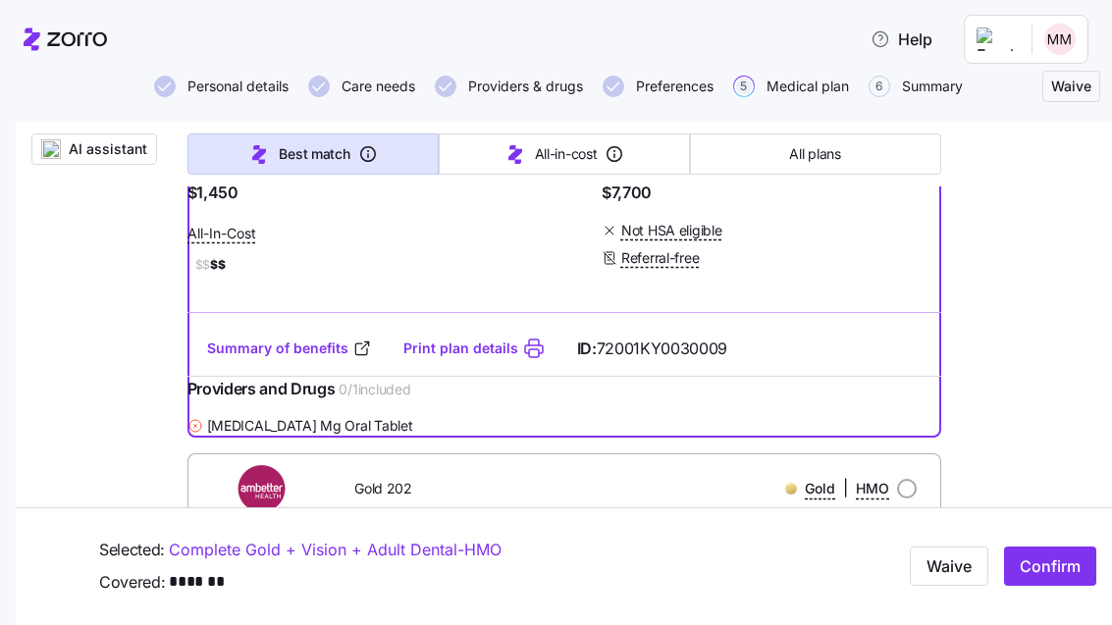
scroll to position [2268, 0]
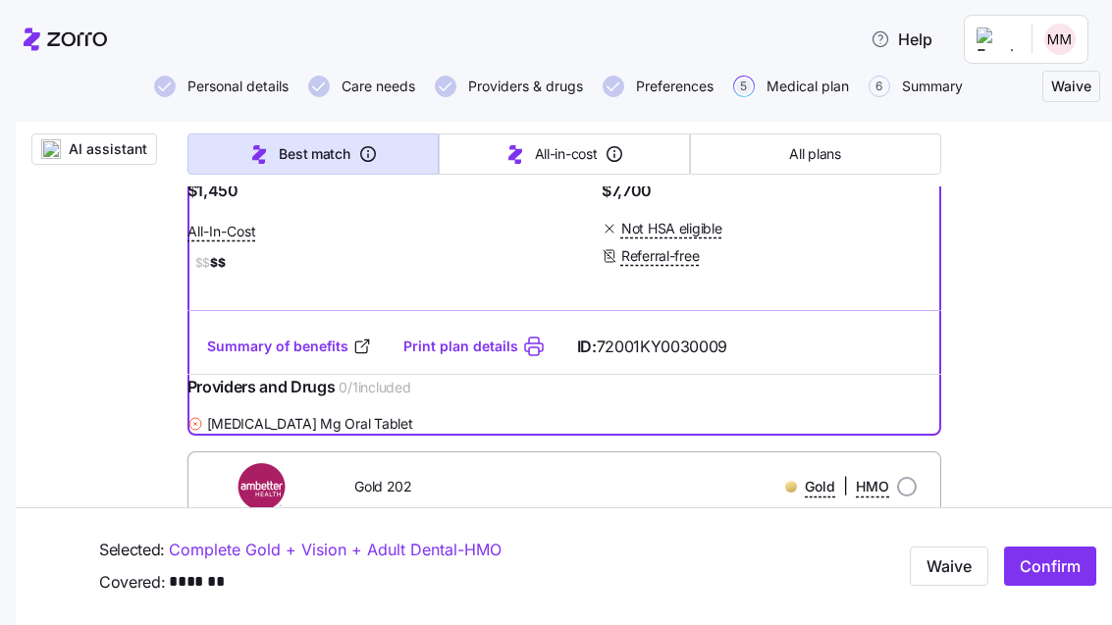
click at [631, 1] on div at bounding box center [556, 1] width 1112 height 3
